Goal: Task Accomplishment & Management: Manage account settings

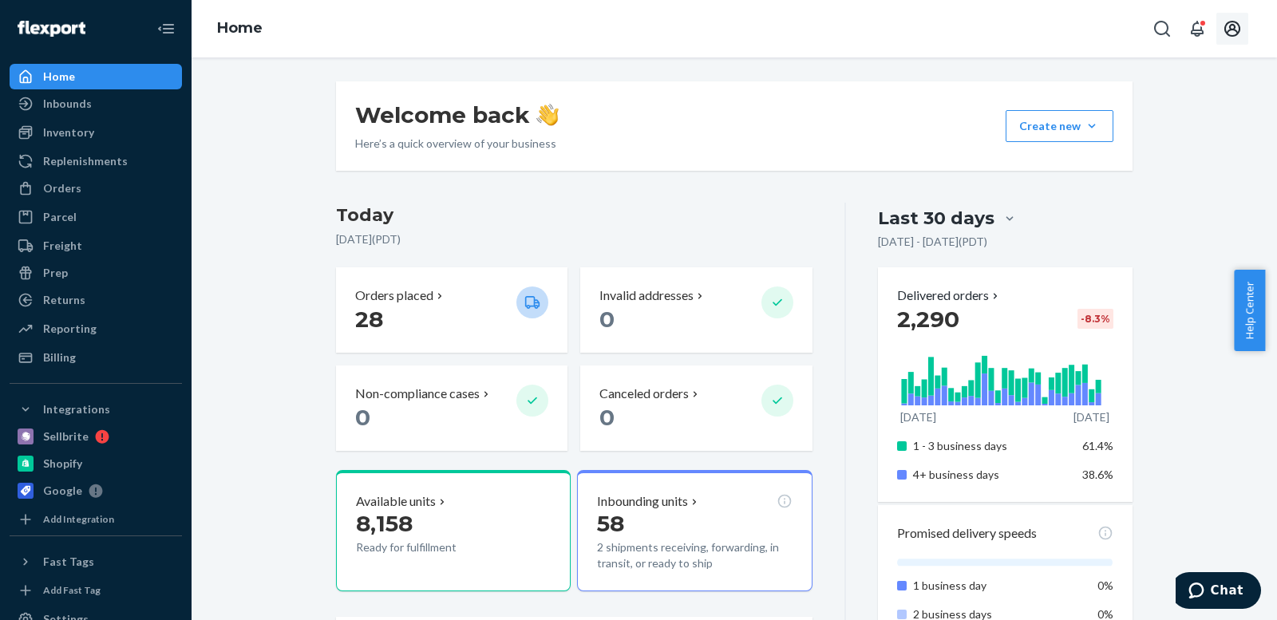
click at [1231, 26] on icon "Open account menu" at bounding box center [1233, 29] width 16 height 16
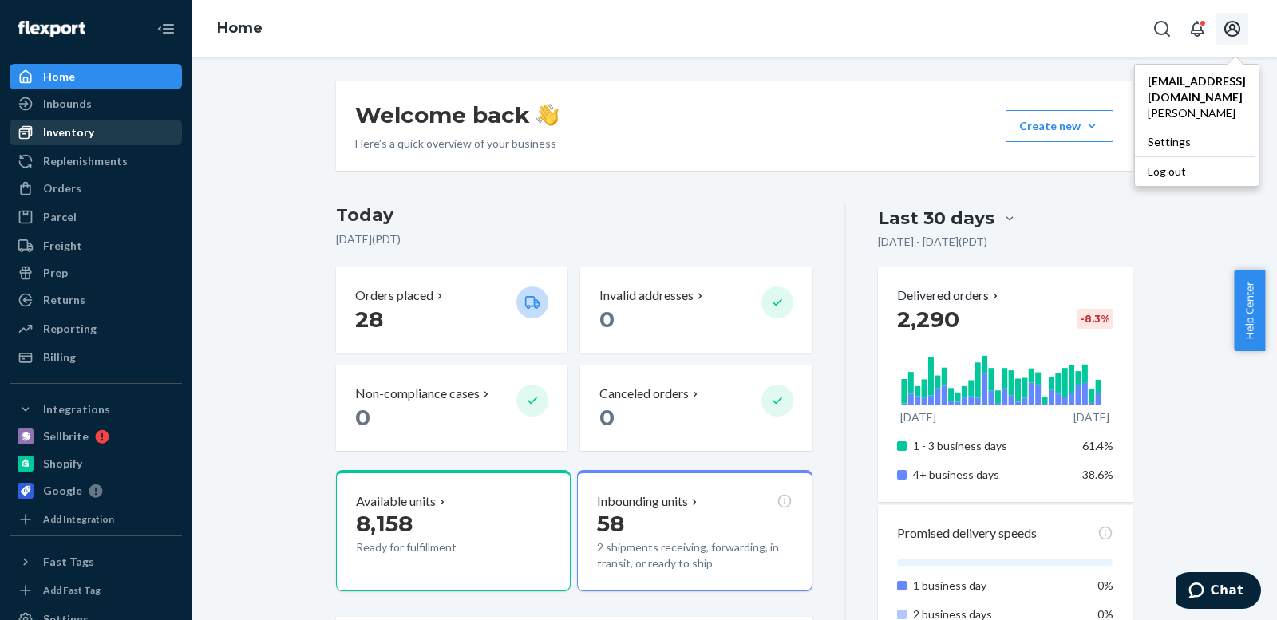
click at [67, 128] on div "Inventory" at bounding box center [68, 133] width 51 height 16
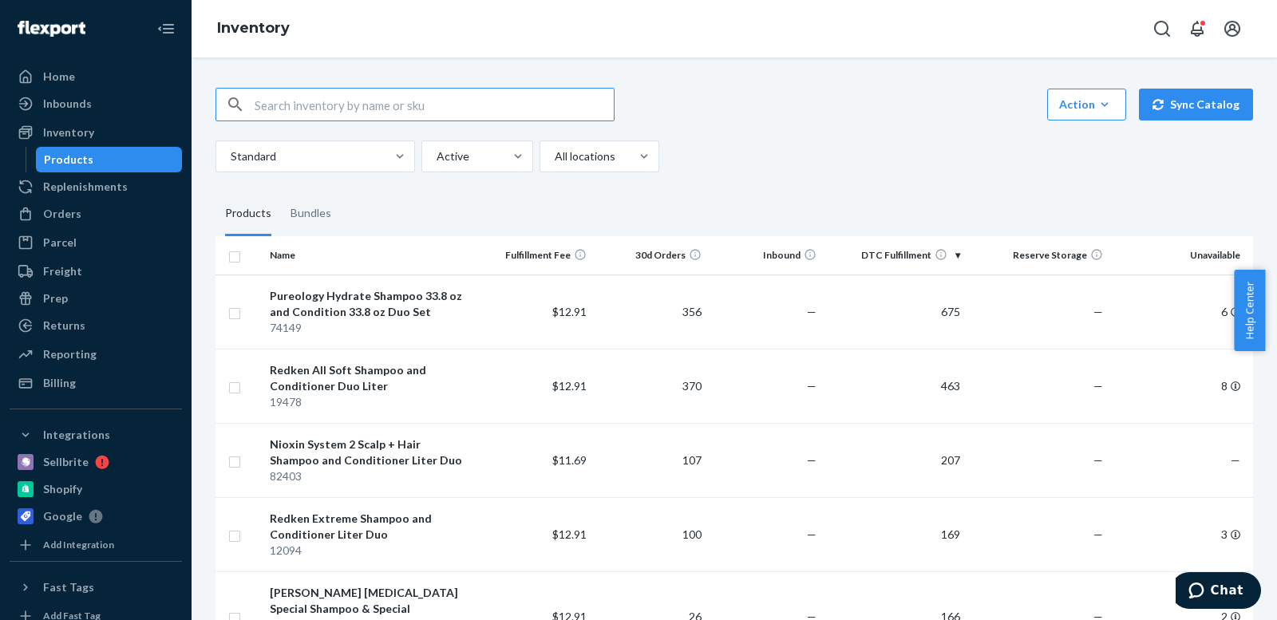
click at [338, 107] on input "text" at bounding box center [434, 105] width 359 height 32
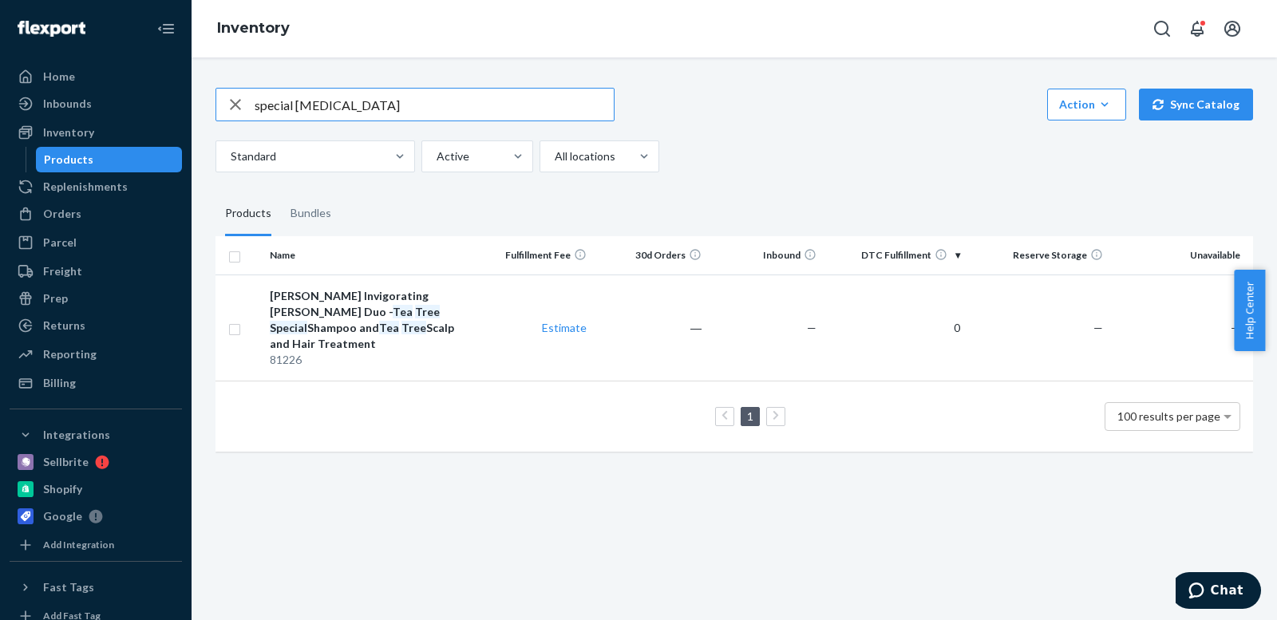
click at [298, 102] on input "special [MEDICAL_DATA]" at bounding box center [434, 105] width 359 height 32
click at [317, 105] on input "[MEDICAL_DATA]" at bounding box center [434, 105] width 359 height 32
type input "[MEDICAL_DATA]"
